Goal: Use online tool/utility: Utilize a website feature to perform a specific function

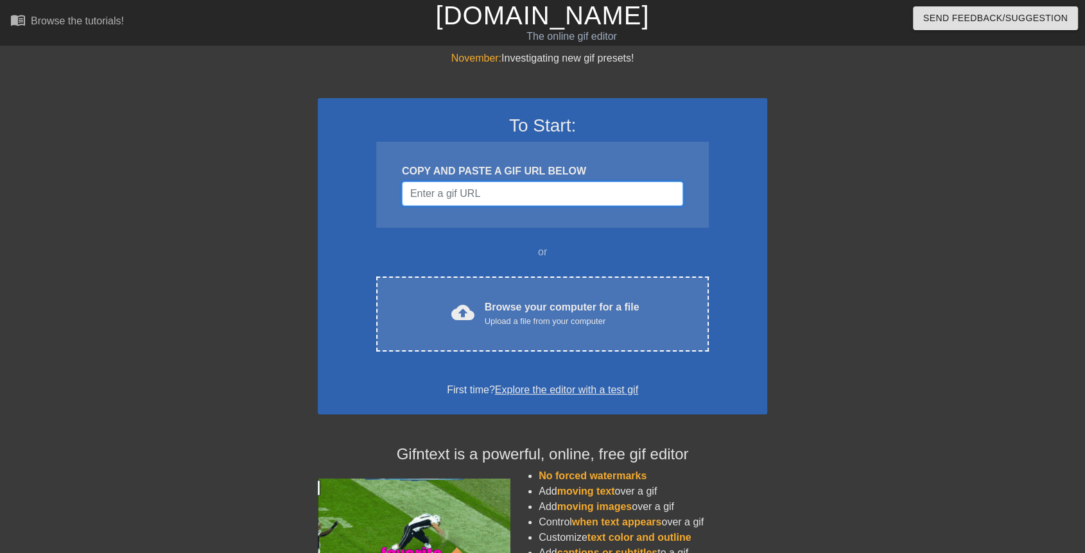
click at [449, 186] on input "Username" at bounding box center [542, 194] width 281 height 24
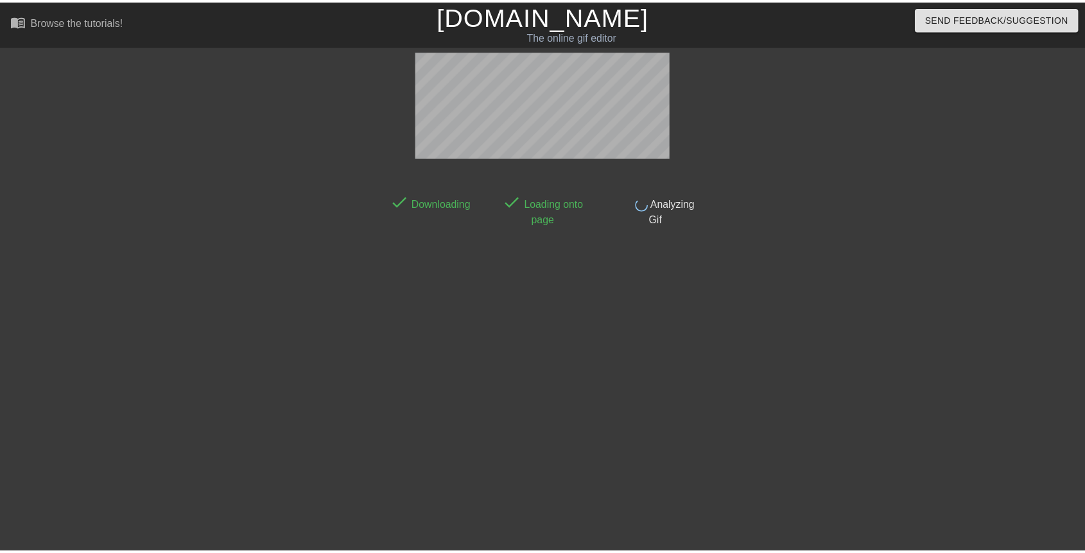
scroll to position [30, 0]
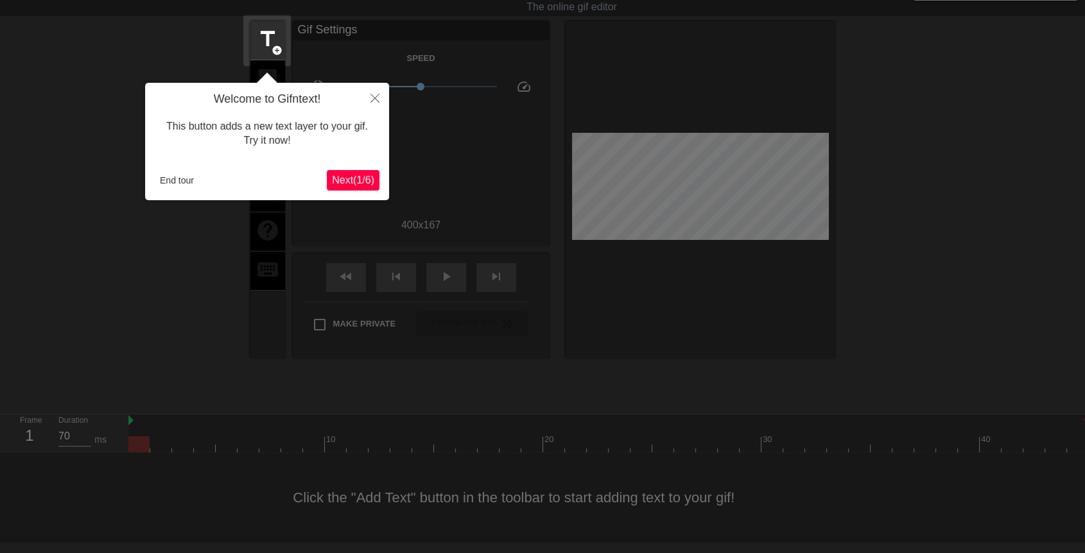
click at [357, 182] on span "Next ( 1 / 6 )" at bounding box center [353, 180] width 42 height 11
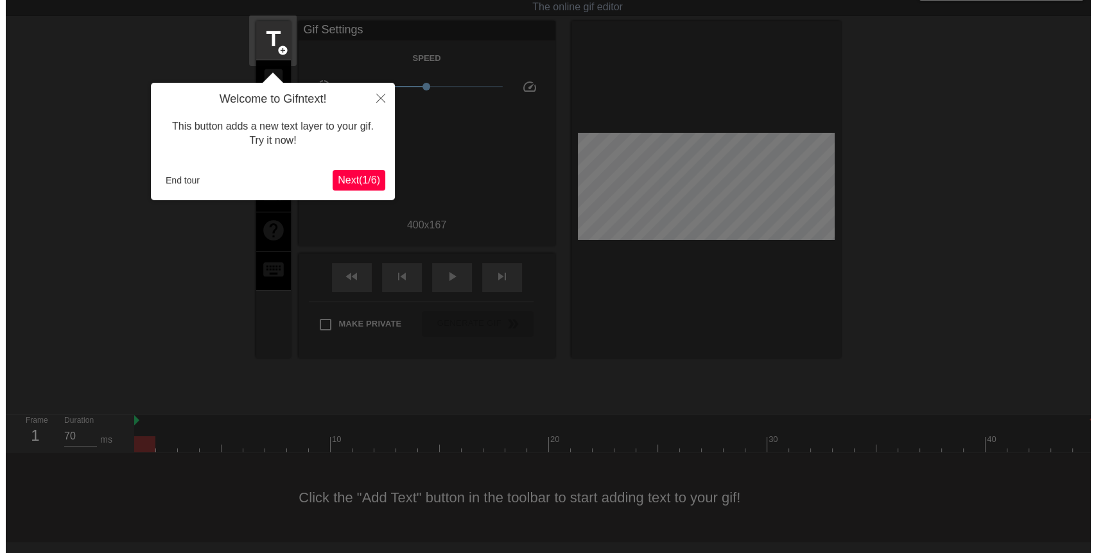
scroll to position [0, 0]
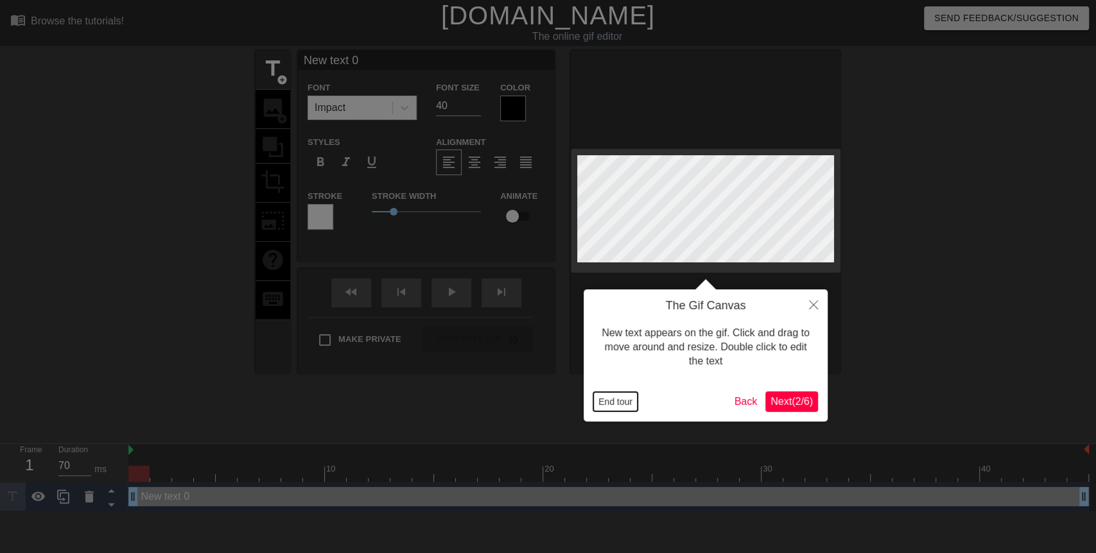
click at [626, 401] on button "End tour" at bounding box center [615, 401] width 44 height 19
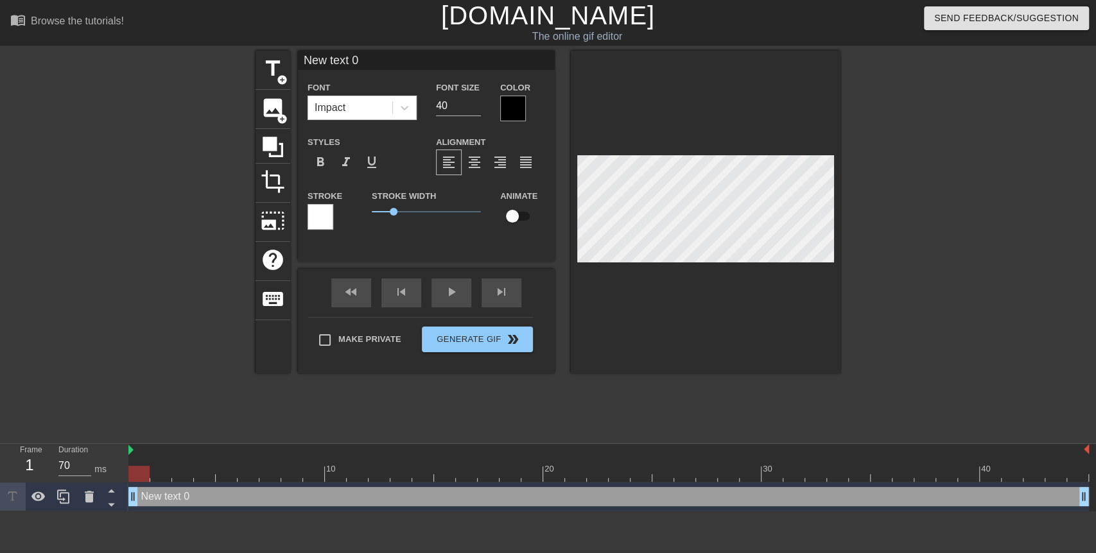
scroll to position [1, 2]
type input "text 0"
type textarea "text 0"
type input "Q text 0"
type textarea "Q text 0"
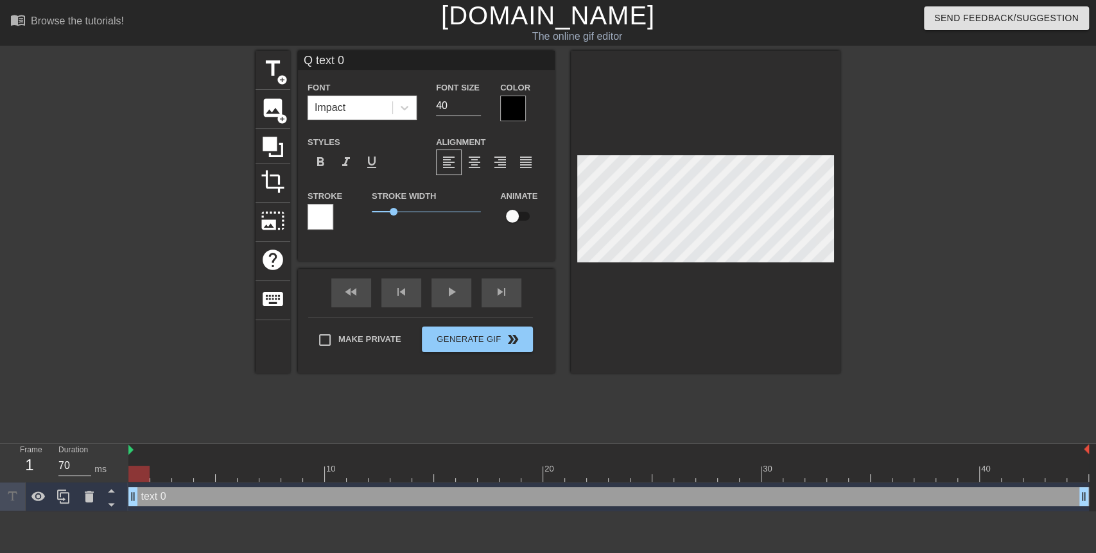
type input "QU text 0"
type textarea "QU text 0"
type input "QUE text 0"
type textarea "QUE text 0"
type input "QUER text 0"
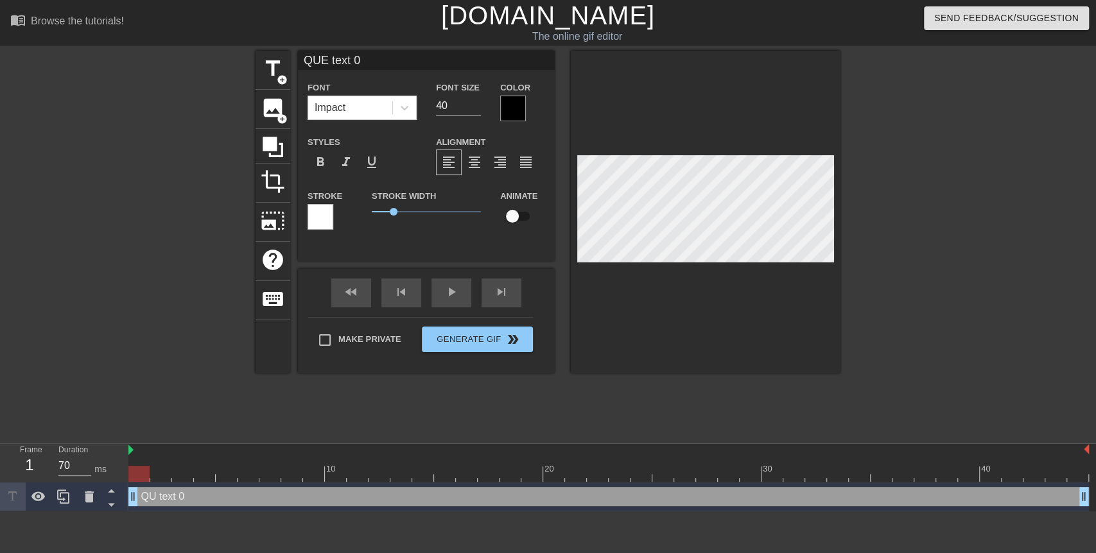
type textarea "QUER text 0"
type input "QUERY text 0"
type textarea "QUERY text 0"
type input "QUERYtext 0"
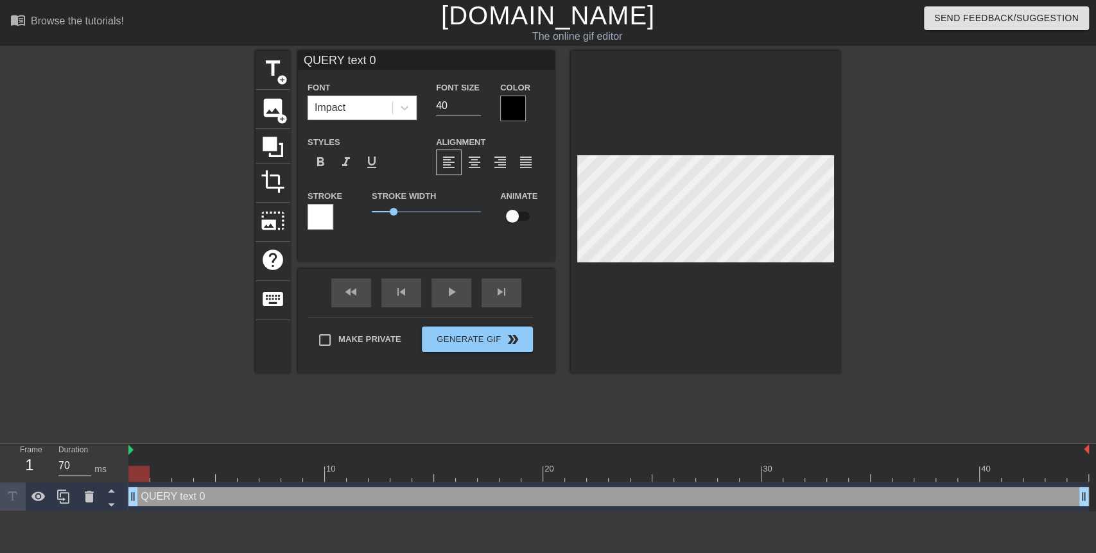
type textarea "QUERYtext 0"
type input "QUERYext 0"
type textarea "QUERYext 0"
type input "QUERYxt 0"
type textarea "QUERYxt 0"
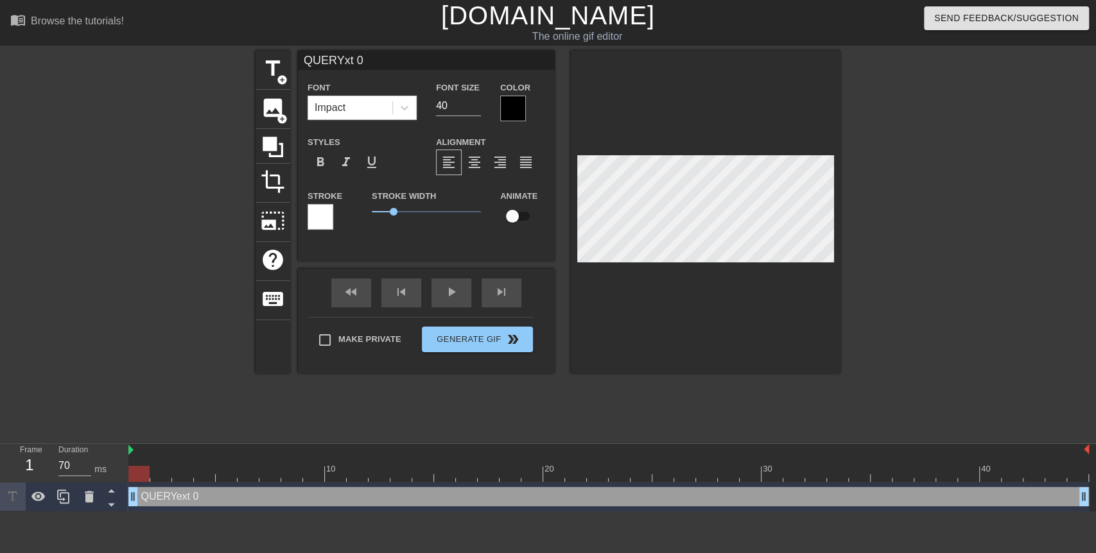
type input "QUERYt 0"
type textarea "QUERYt 0"
type input "QUERY 0"
type textarea "QUERY 0"
type input "QUERY0"
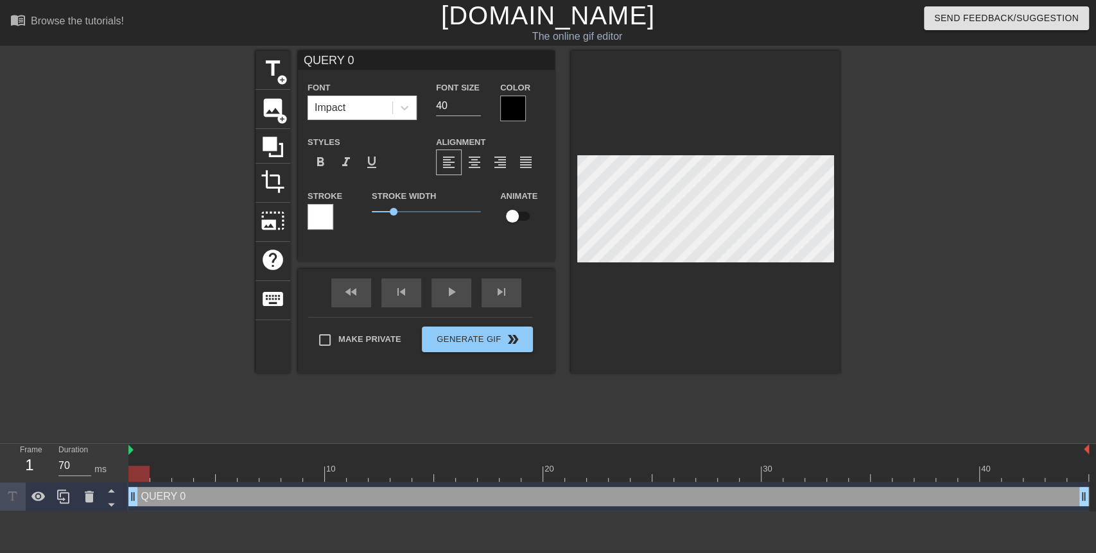
type textarea "QUERY0"
type input "QUERY"
type textarea "QUERY"
click at [510, 112] on div at bounding box center [513, 109] width 26 height 26
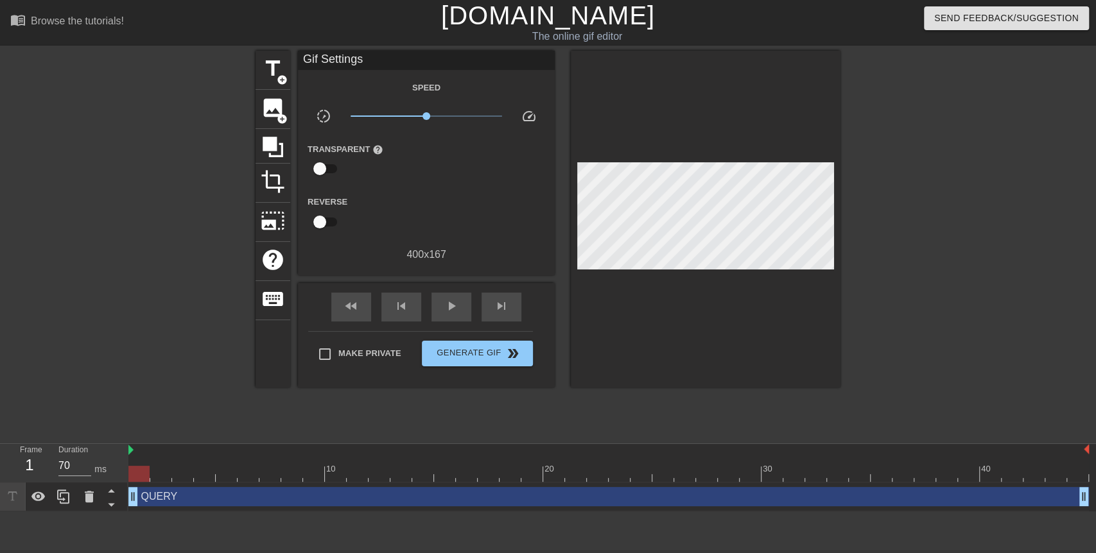
click at [731, 309] on div at bounding box center [706, 219] width 270 height 337
click at [282, 71] on span "title" at bounding box center [273, 68] width 24 height 24
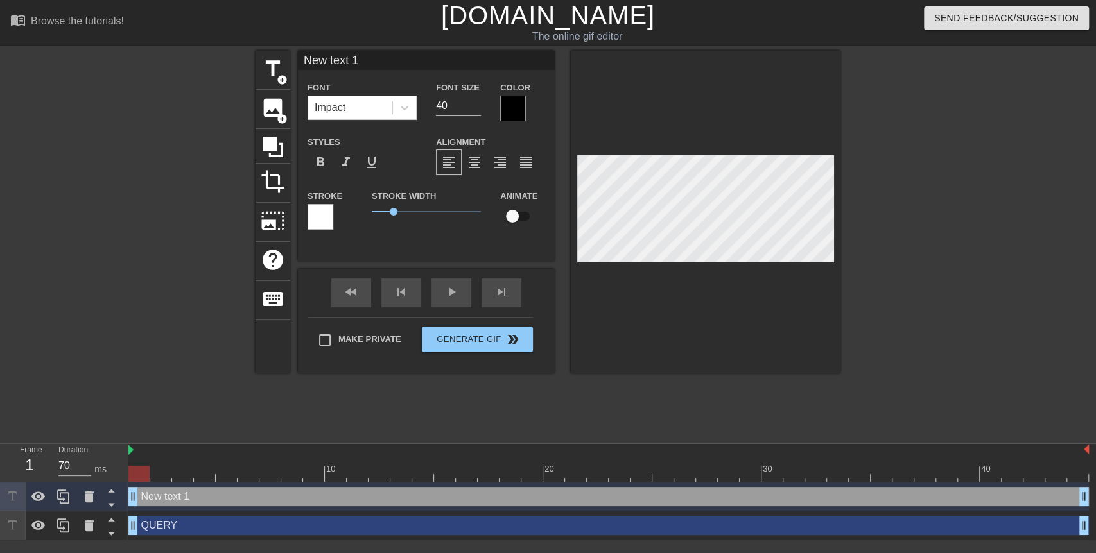
type input "New 1"
type textarea "New 1"
type input "New 1"
type textarea "New 1"
type input "Ne 1"
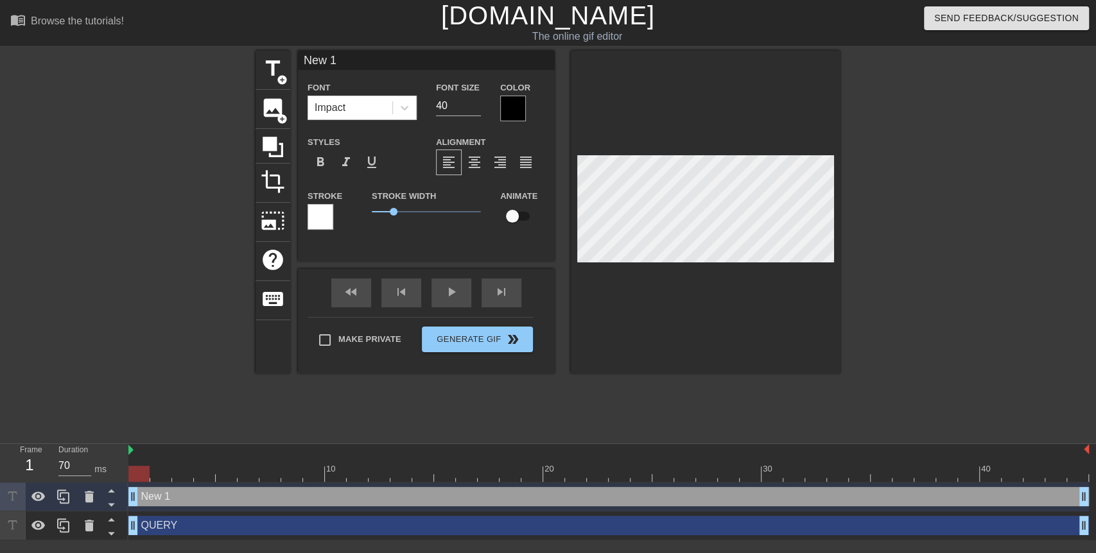
type textarea "Ne 1"
type input "N 1"
type textarea "N 1"
type input "1"
type textarea "1"
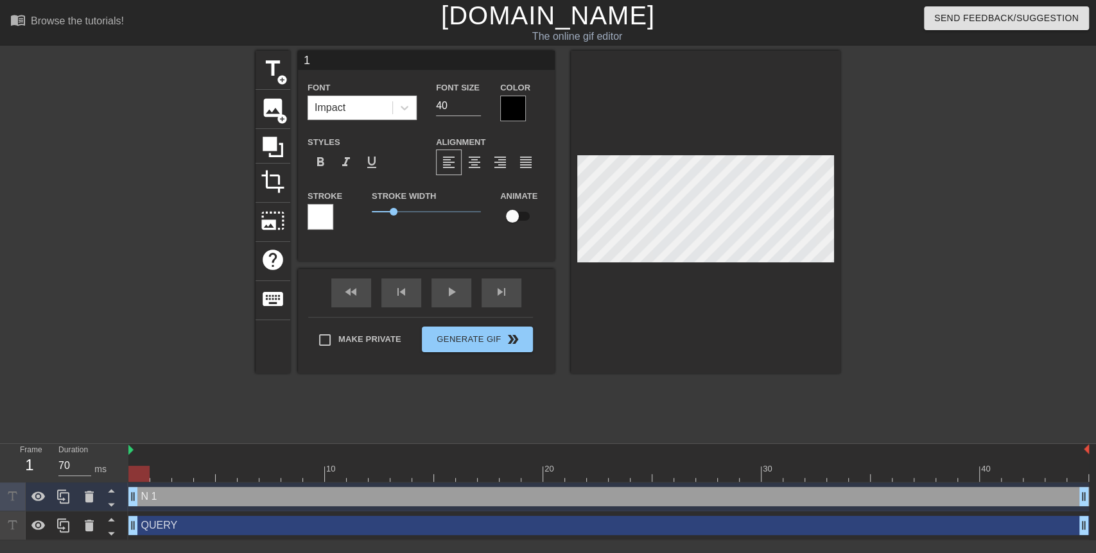
scroll to position [1, 1]
type input "- 1"
type textarea "- 1"
type input "-1"
type textarea "-1"
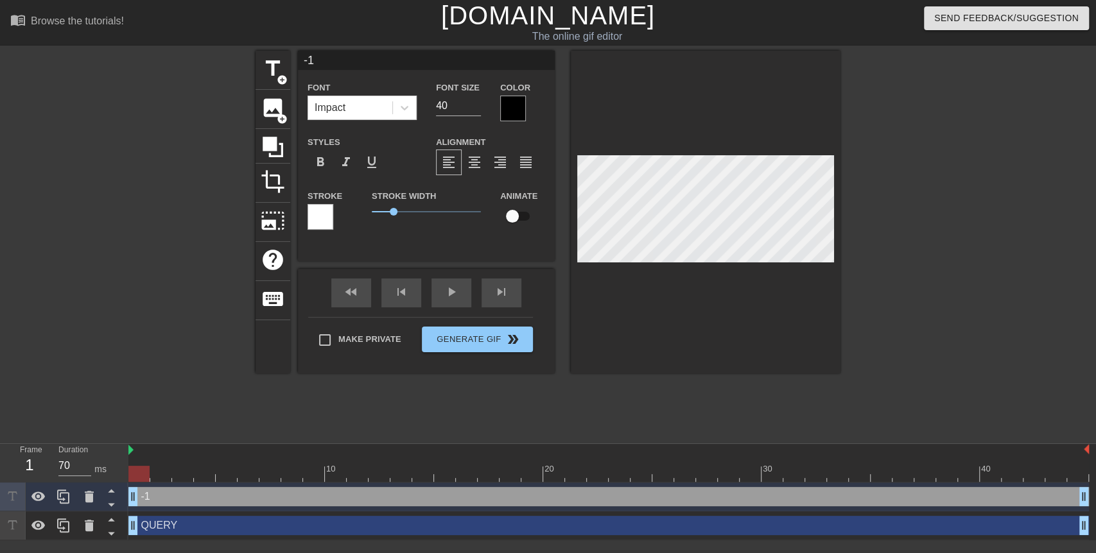
type input "-"
type textarea "-"
click at [509, 116] on div at bounding box center [513, 109] width 26 height 26
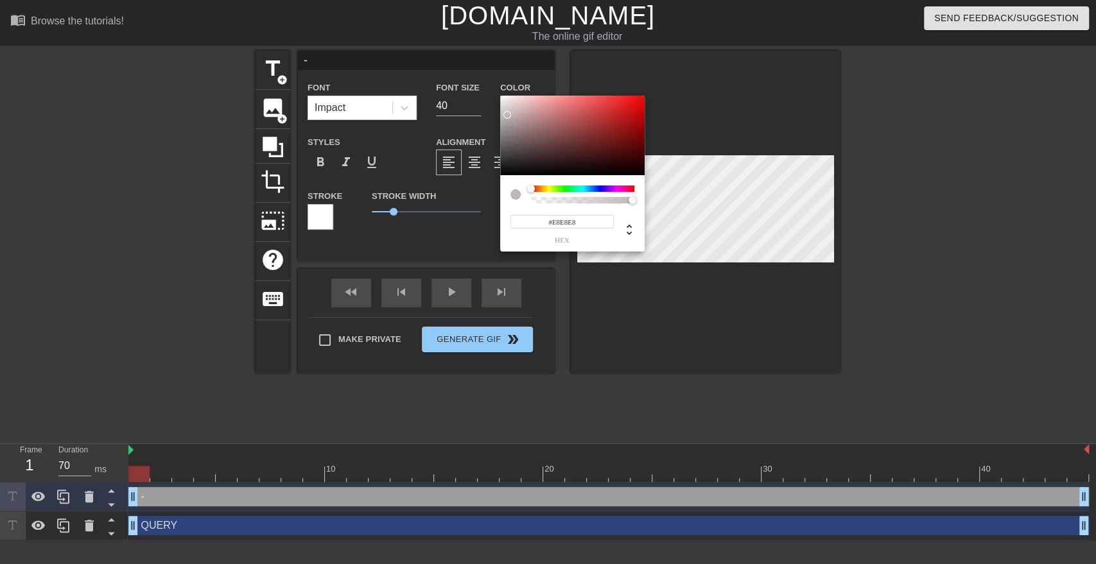
type input "#FFFFFF"
drag, startPoint x: 511, startPoint y: 119, endPoint x: 478, endPoint y: 73, distance: 57.0
click at [478, 73] on div "#FFFFFF hex" at bounding box center [548, 282] width 1096 height 564
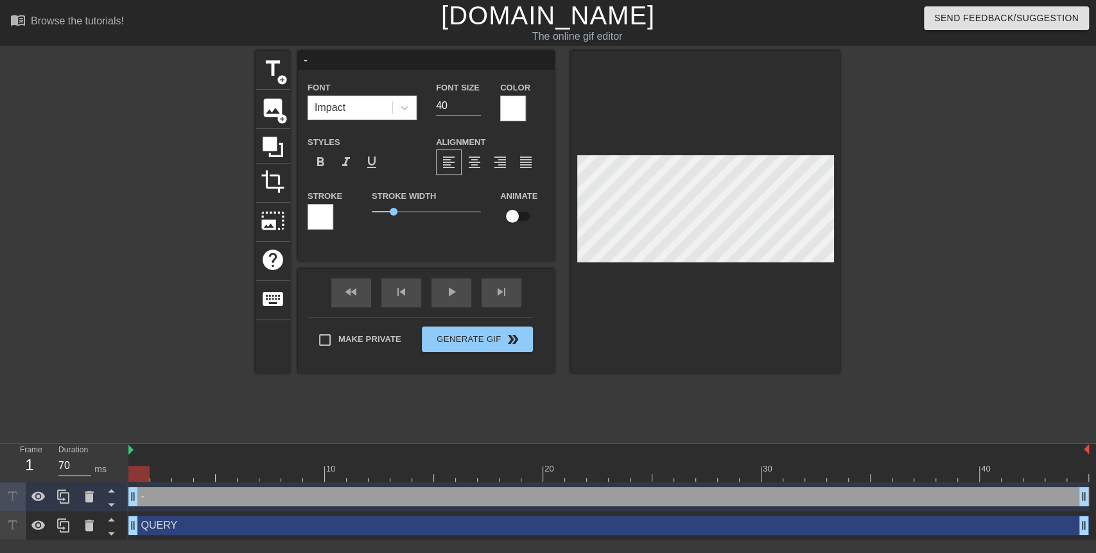
type input "QUERY"
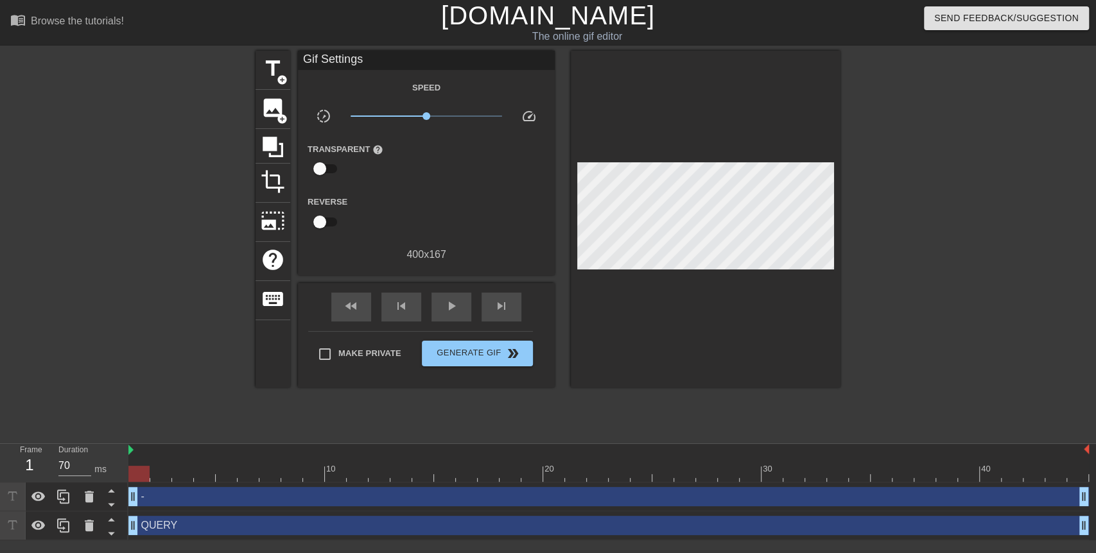
click at [728, 299] on div at bounding box center [706, 219] width 270 height 337
click at [712, 281] on div at bounding box center [706, 219] width 270 height 337
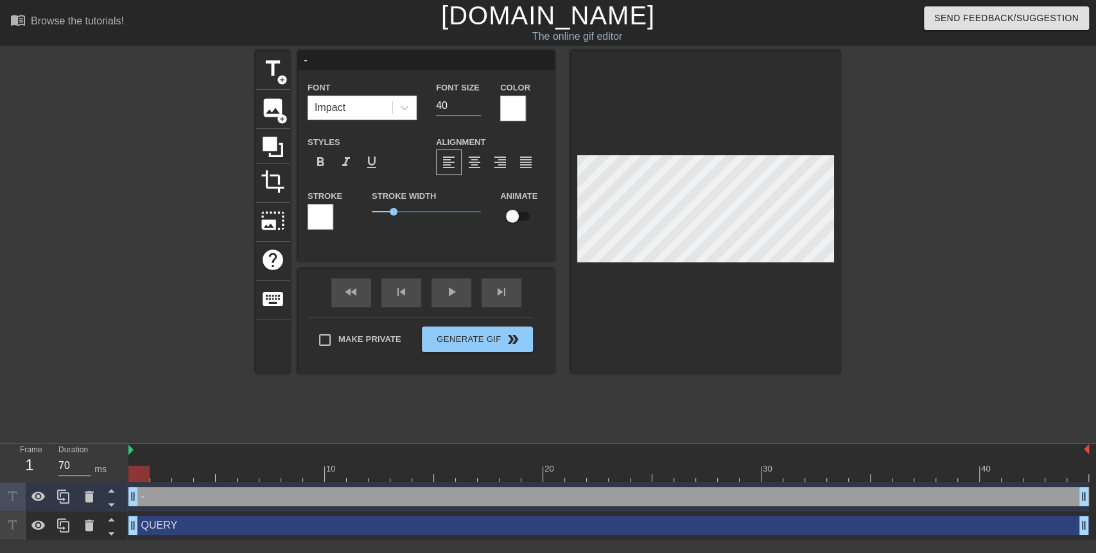
type input "QUERY"
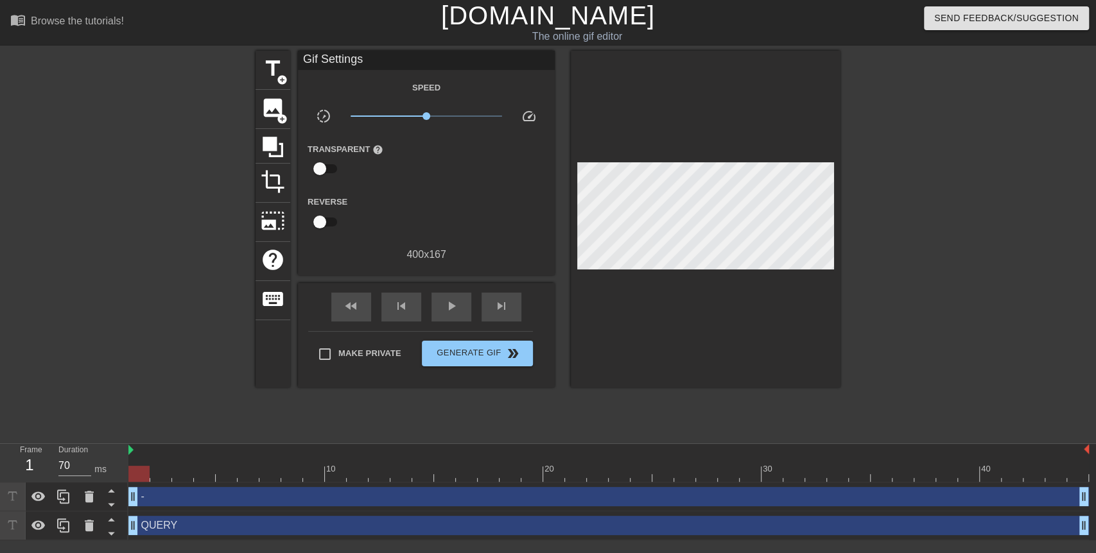
drag, startPoint x: 712, startPoint y: 281, endPoint x: 689, endPoint y: 300, distance: 30.5
click at [689, 300] on div at bounding box center [706, 219] width 270 height 337
click at [109, 520] on icon at bounding box center [111, 520] width 16 height 16
click at [717, 351] on div at bounding box center [706, 219] width 270 height 337
click at [486, 355] on span "Generate Gif double_arrow" at bounding box center [477, 353] width 101 height 15
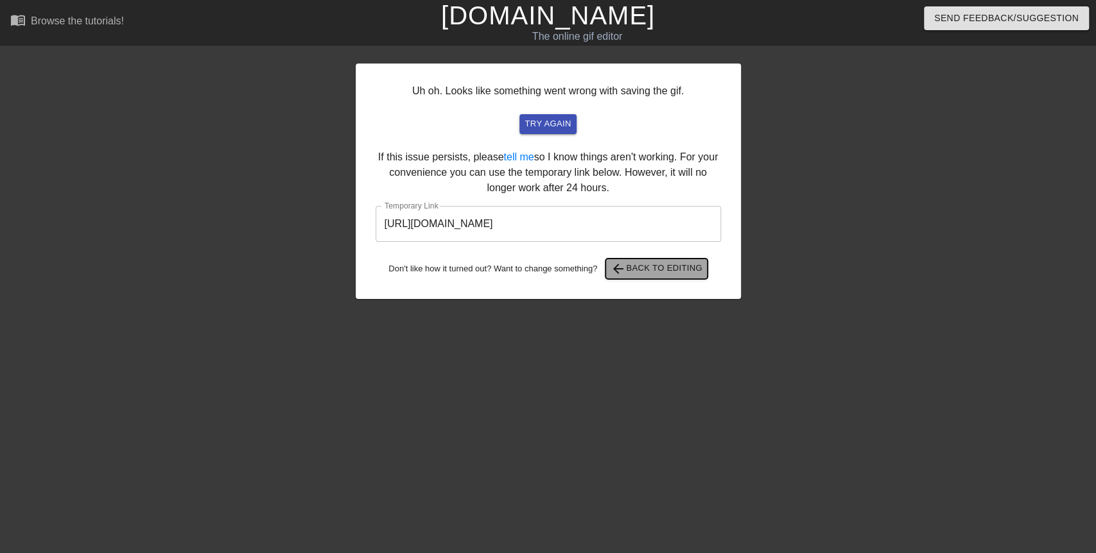
click at [631, 266] on span "arrow_back Back to Editing" at bounding box center [657, 268] width 92 height 15
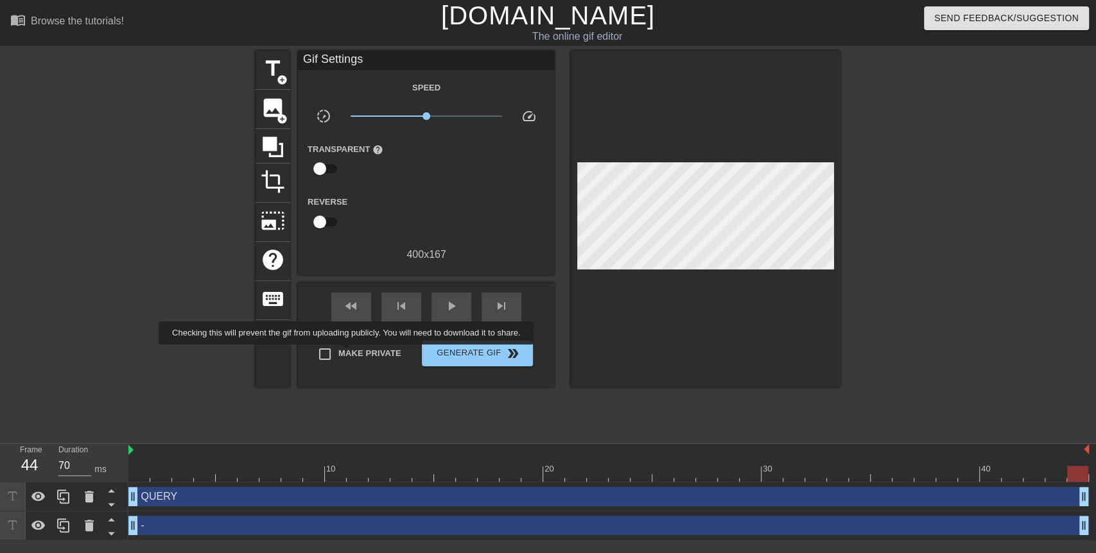
click at [349, 354] on span "Make Private" at bounding box center [369, 353] width 63 height 13
click at [338, 354] on input "Make Private" at bounding box center [324, 354] width 27 height 27
checkbox input "true"
click at [453, 351] on span "Generate Gif double_arrow" at bounding box center [477, 353] width 101 height 15
